Goal: Obtain resource: Download file/media

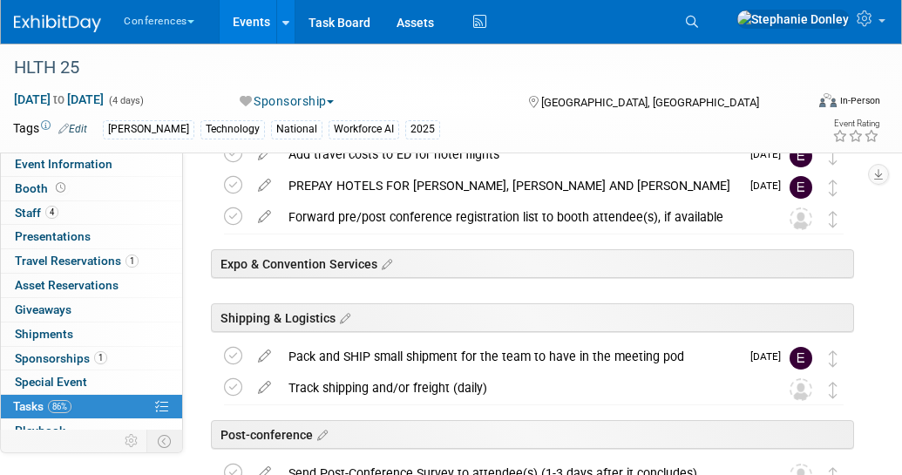
scroll to position [111, 0]
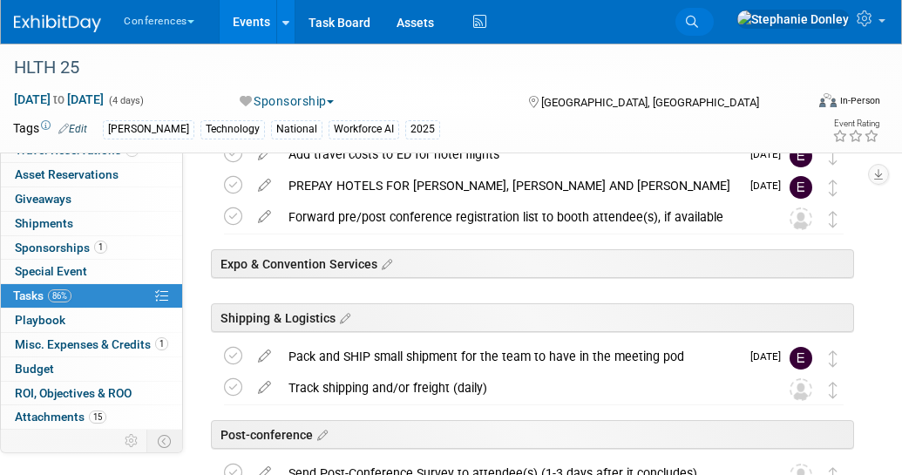
click at [698, 24] on icon at bounding box center [692, 22] width 12 height 12
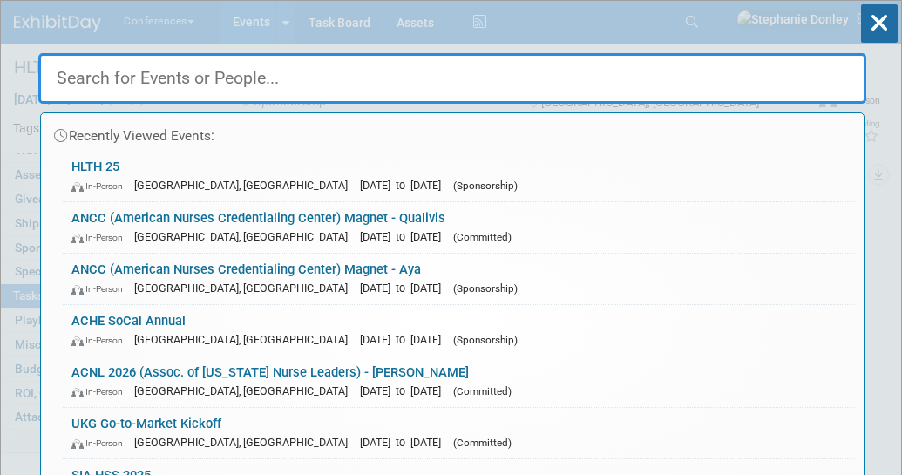
click at [193, 91] on input "text" at bounding box center [452, 78] width 828 height 51
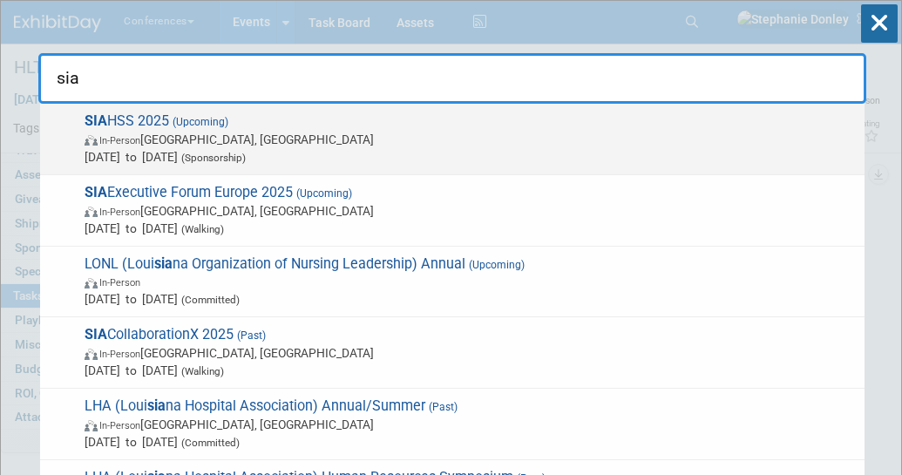
type input "sia"
click at [140, 137] on span "In-Person" at bounding box center [119, 140] width 41 height 11
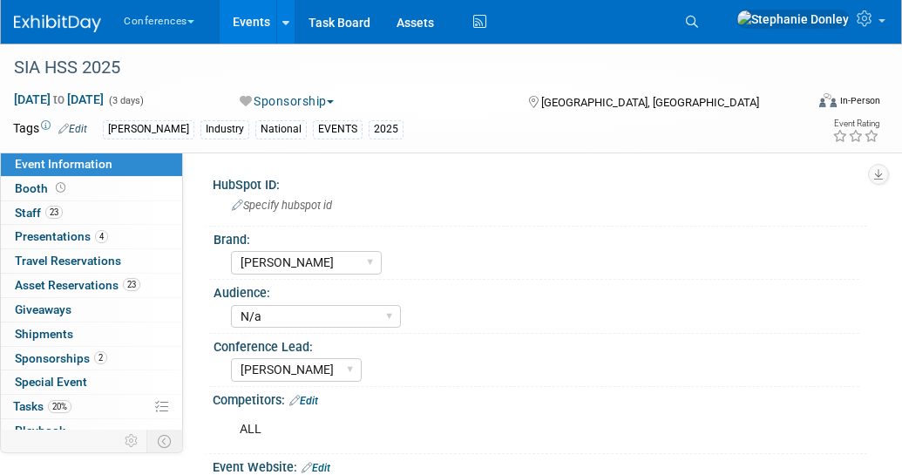
select select "[PERSON_NAME]"
select select "N/a"
select select "[PERSON_NAME]"
click at [698, 20] on icon at bounding box center [692, 22] width 12 height 12
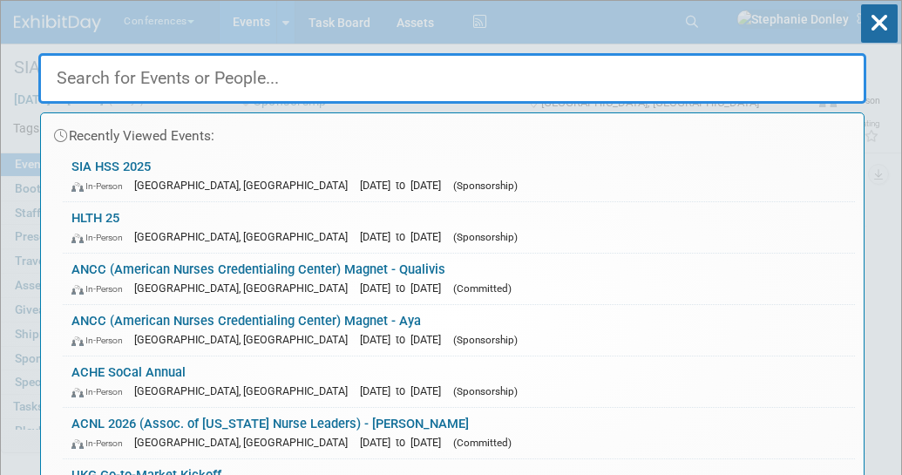
click at [480, 80] on input "text" at bounding box center [452, 78] width 828 height 51
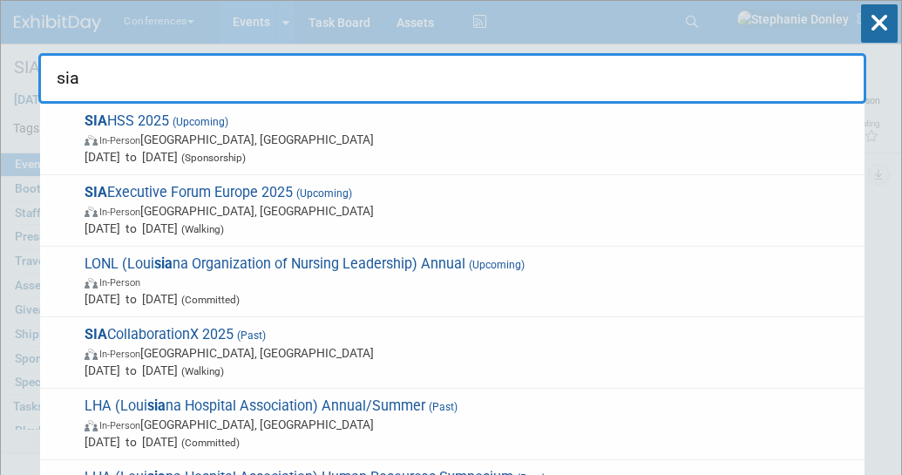
scroll to position [353, 0]
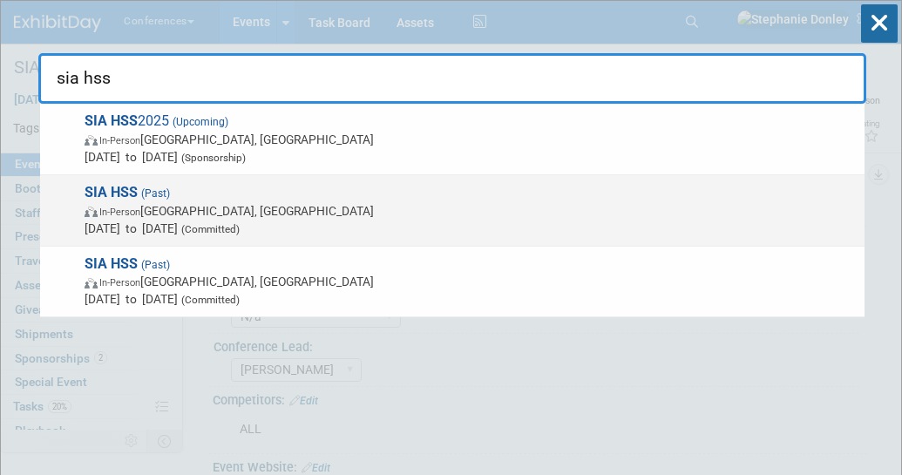
type input "sia hss"
click at [168, 203] on span "In-Person Arlington, TX" at bounding box center [469, 210] width 771 height 17
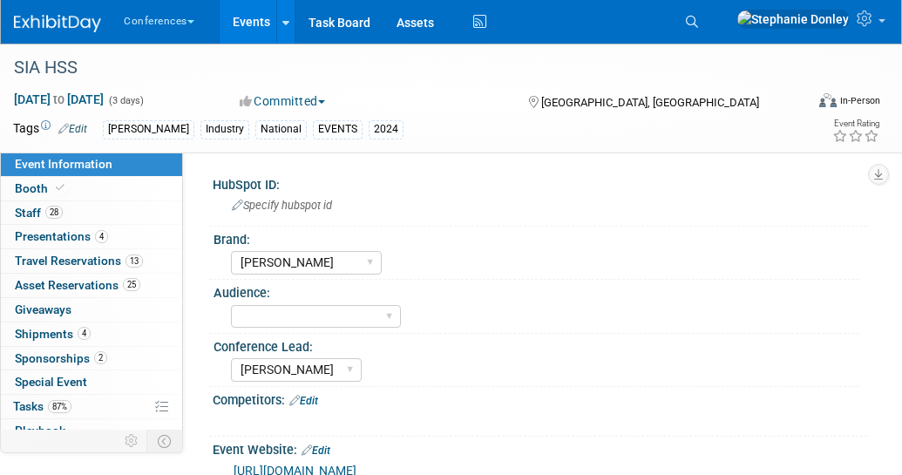
select select "[PERSON_NAME]"
click at [32, 190] on span "Booth" at bounding box center [41, 188] width 53 height 14
select select "10'x20'"
select select "Yes"
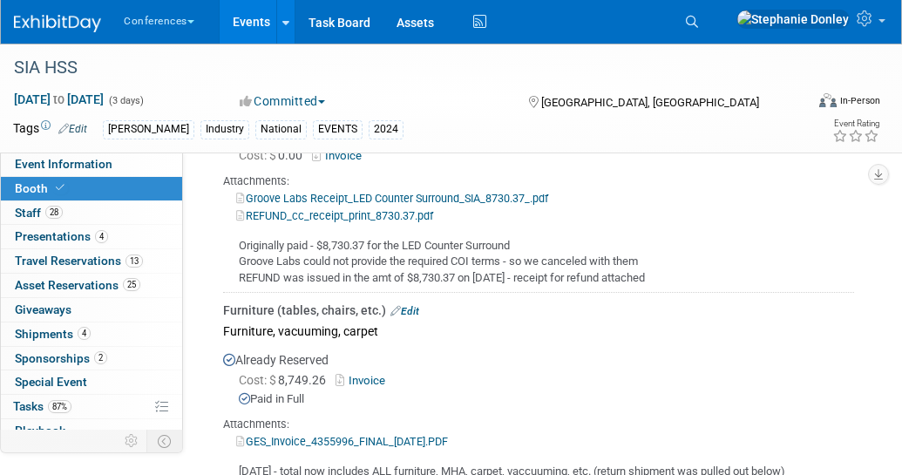
scroll to position [757, 0]
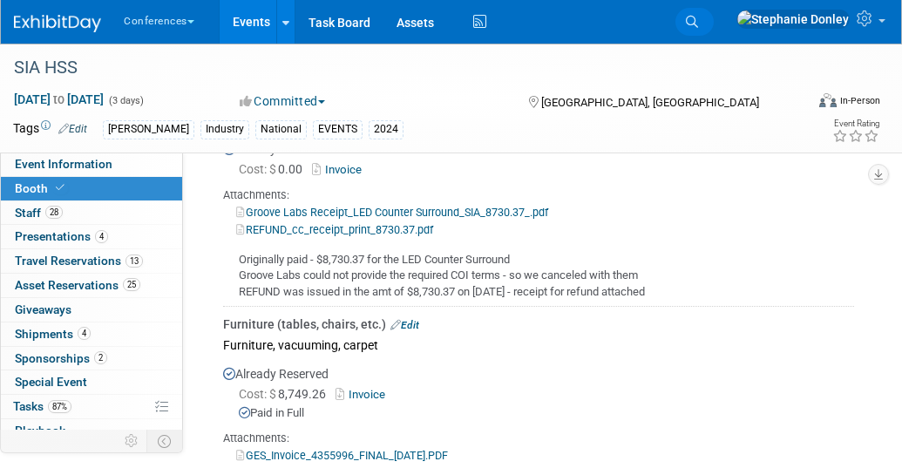
click at [698, 26] on icon at bounding box center [692, 22] width 12 height 12
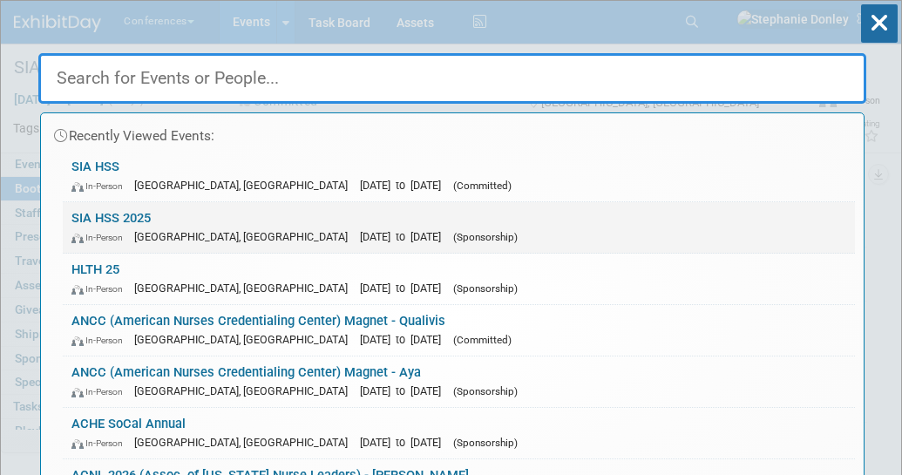
click at [127, 216] on link "SIA HSS 2025 In-Person Las Vegas, NV Nov 5, 2025 to Nov 7, 2025 (Sponsorship)" at bounding box center [459, 227] width 792 height 51
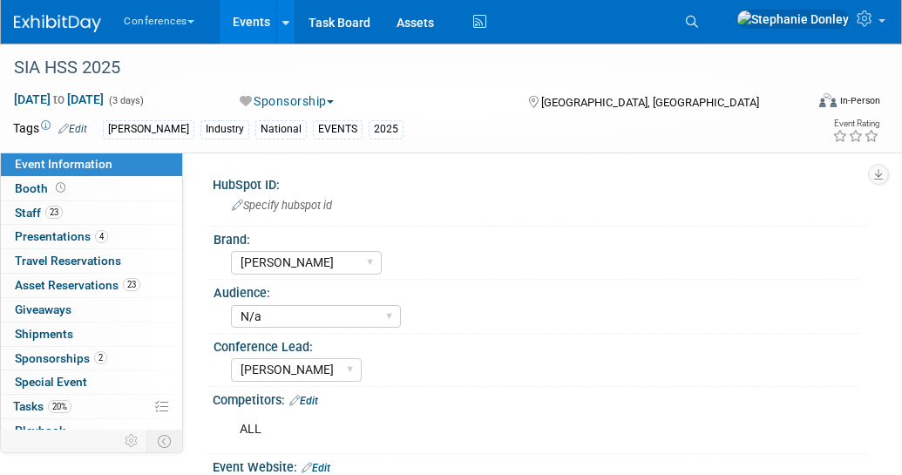
select select "[PERSON_NAME]"
select select "N/a"
select select "[PERSON_NAME]"
click at [35, 181] on link "Booth" at bounding box center [91, 189] width 181 height 24
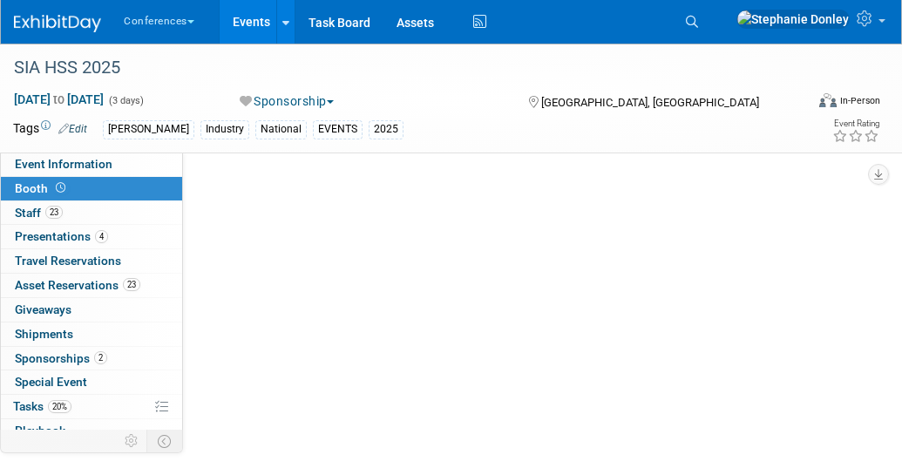
select select "10'x20'"
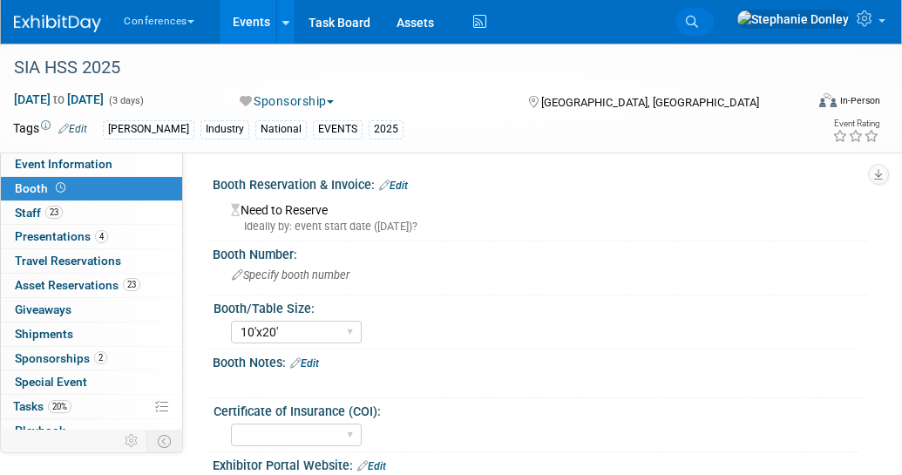
click at [698, 21] on icon at bounding box center [692, 22] width 12 height 12
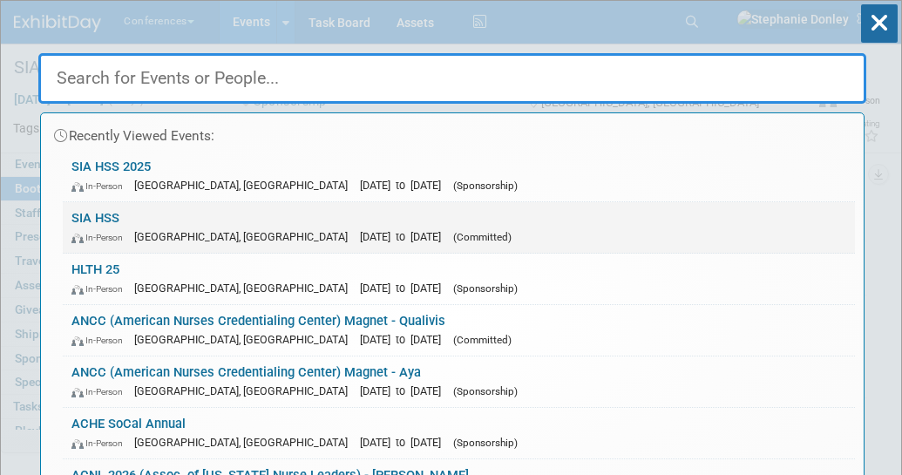
click at [109, 235] on span "In-Person" at bounding box center [100, 237] width 59 height 11
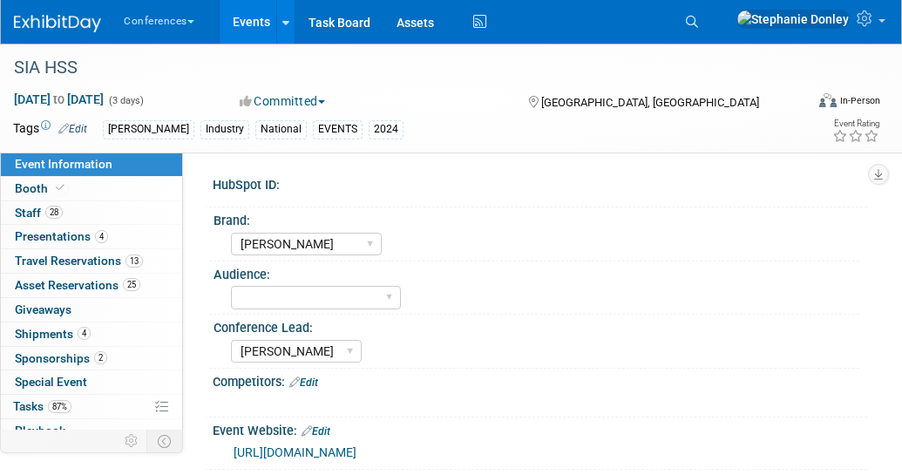
select select "[PERSON_NAME]"
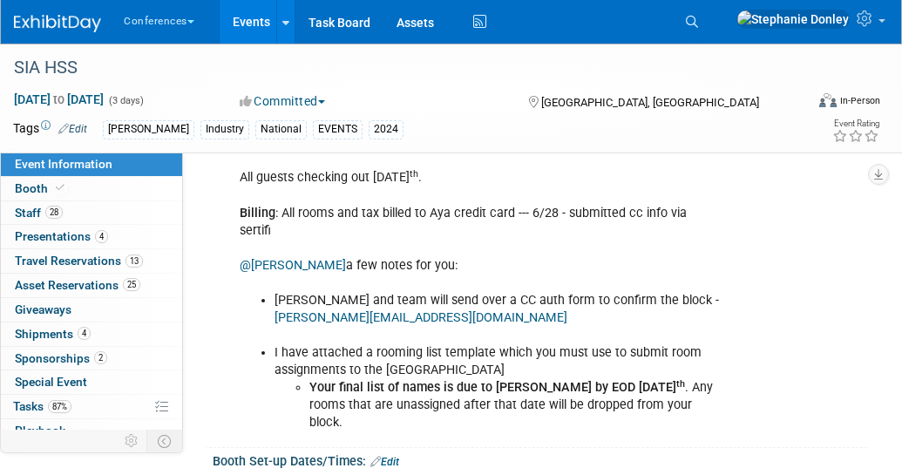
scroll to position [853, 0]
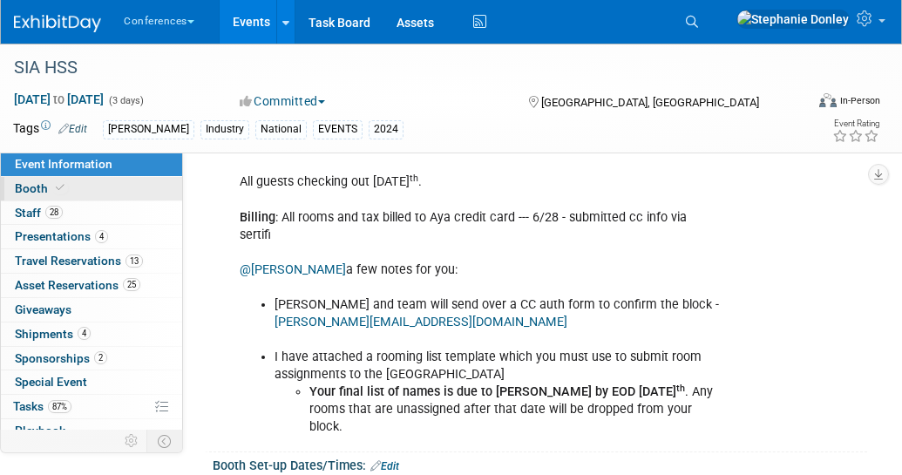
click at [37, 184] on span "Booth" at bounding box center [41, 188] width 53 height 14
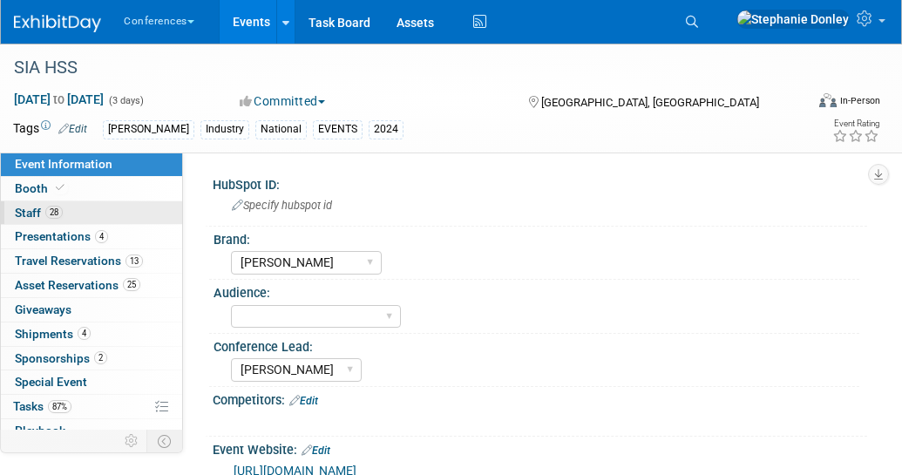
select select "10'x20'"
select select "Yes"
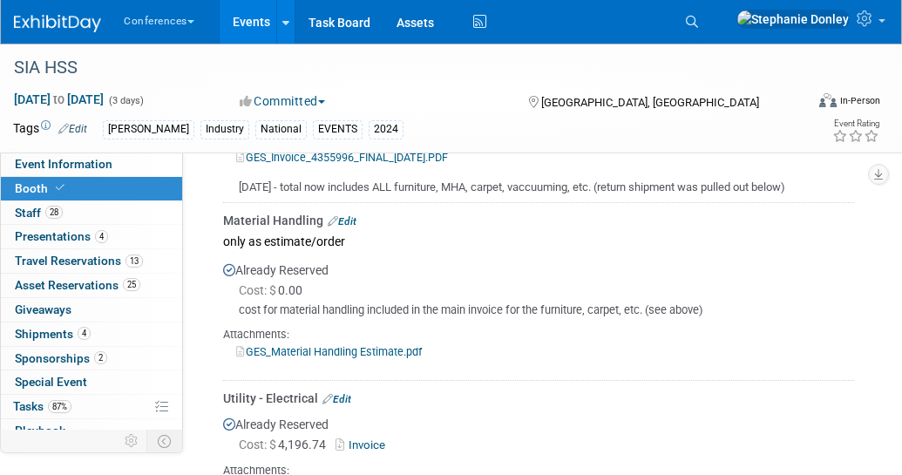
scroll to position [1041, 0]
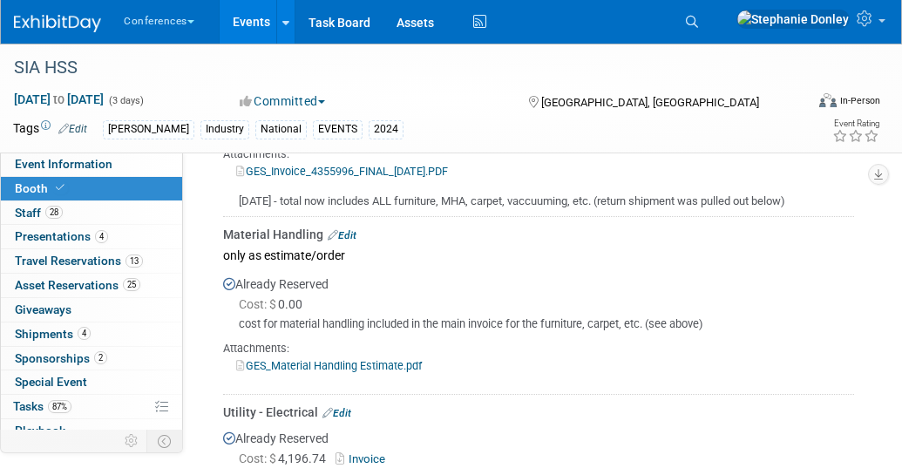
click at [341, 372] on link "GES_Material Handling Estimate.pdf" at bounding box center [329, 365] width 186 height 13
